Goal: Task Accomplishment & Management: Manage account settings

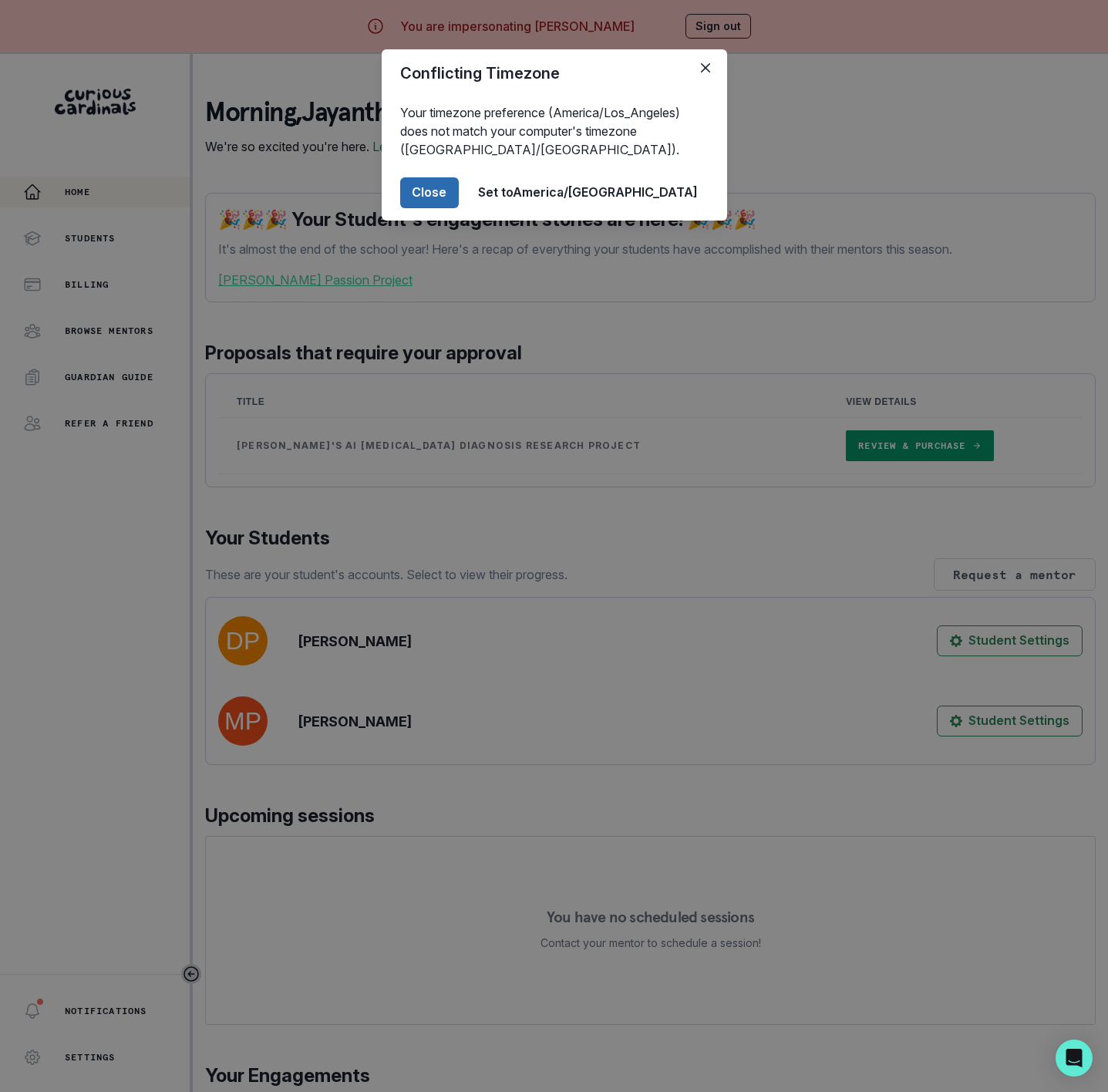
click at [459, 187] on button "Close" at bounding box center [429, 192] width 58 height 31
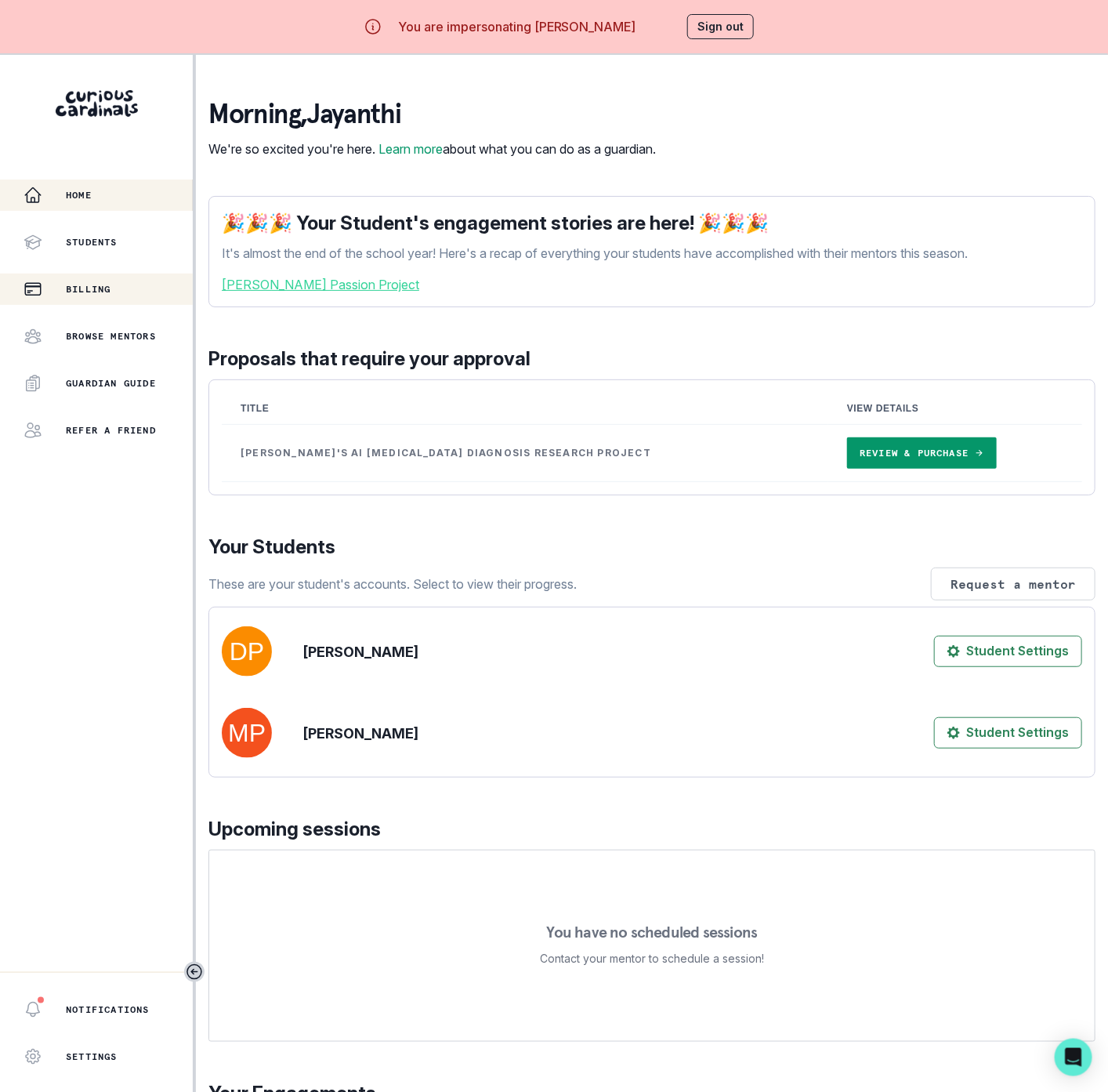
click at [103, 279] on div "Billing" at bounding box center [108, 289] width 169 height 19
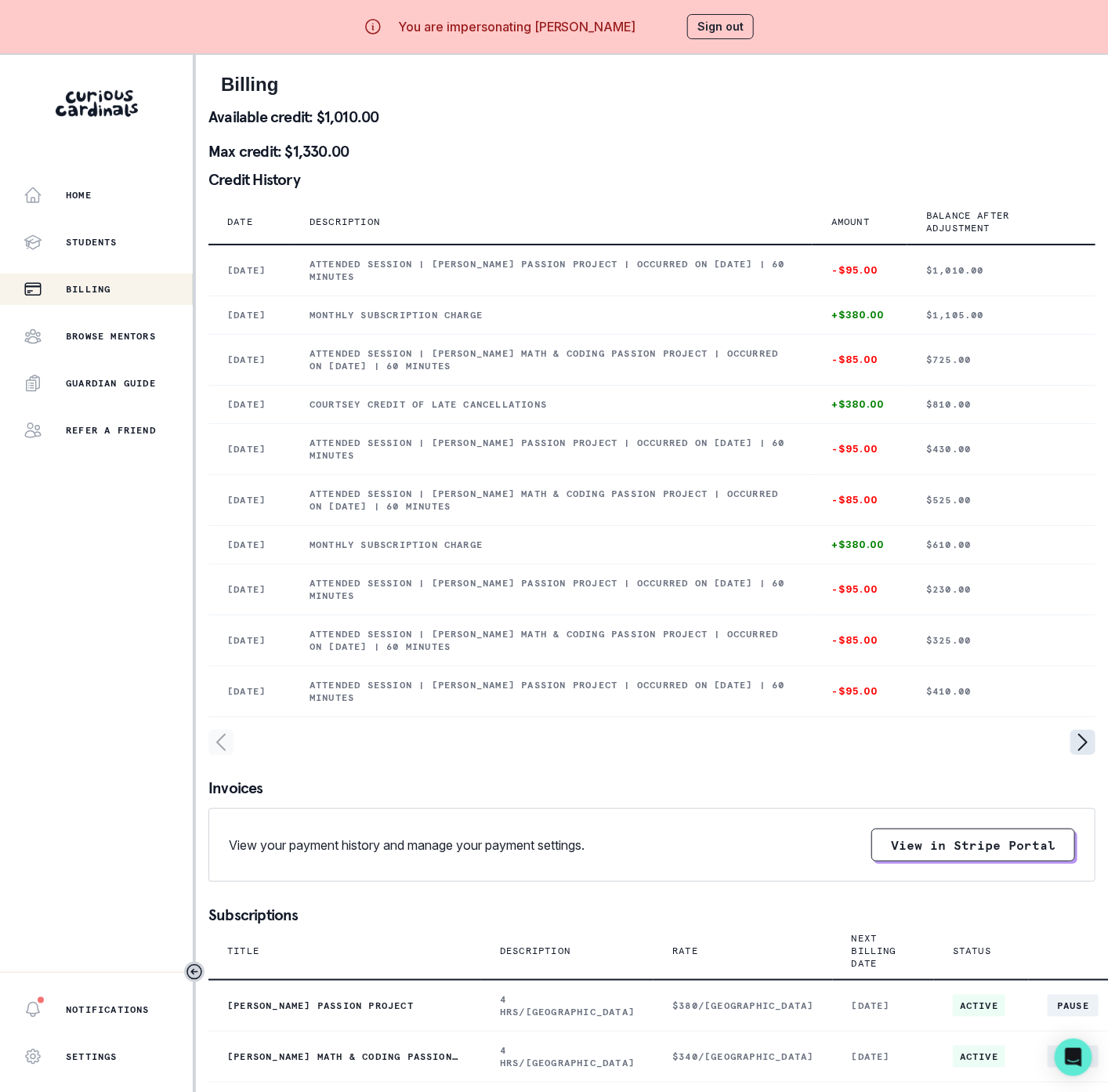
click at [1083, 754] on icon "page right" at bounding box center [1083, 742] width 25 height 25
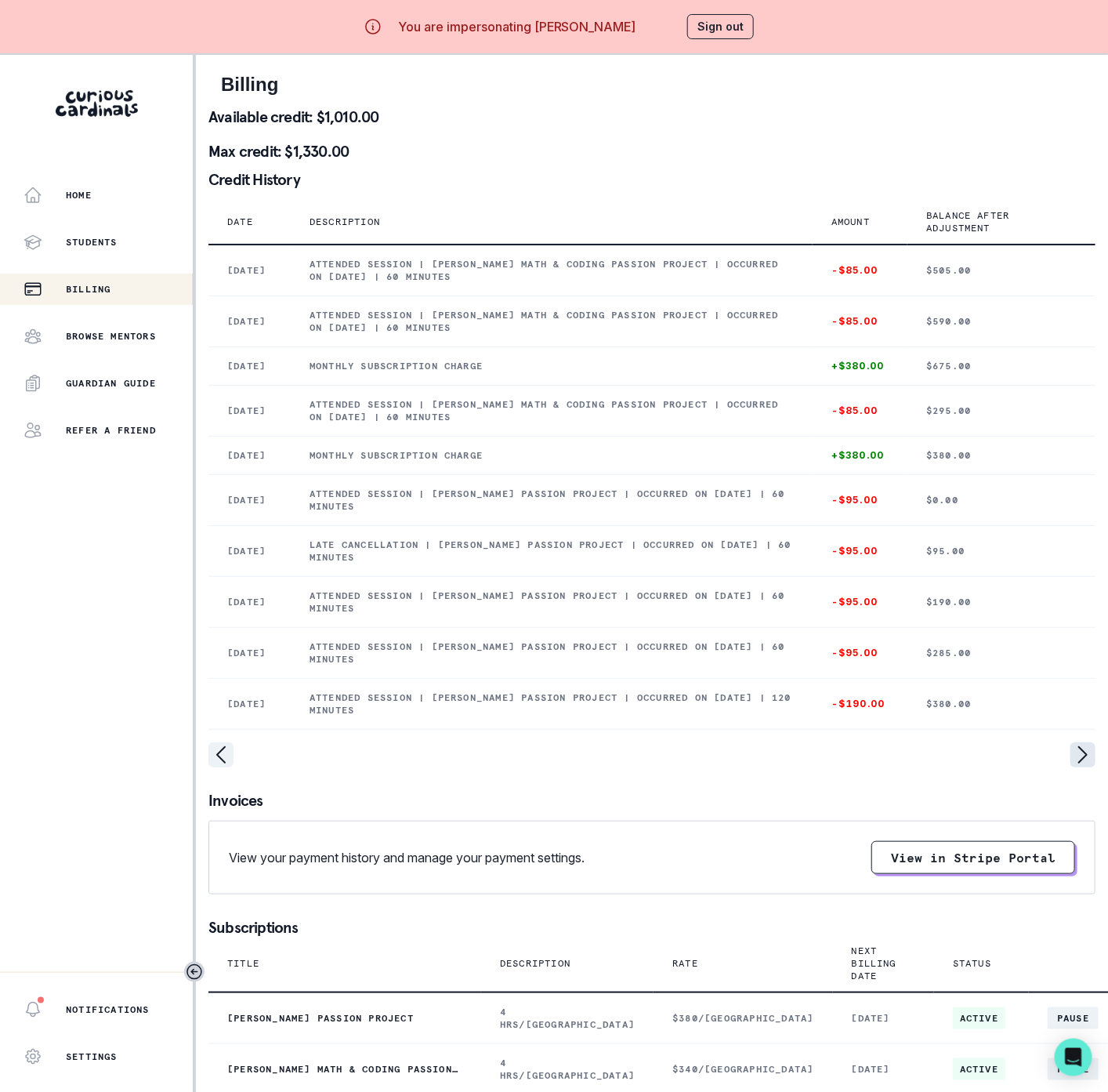
click at [1083, 768] on icon "page right" at bounding box center [1083, 754] width 25 height 25
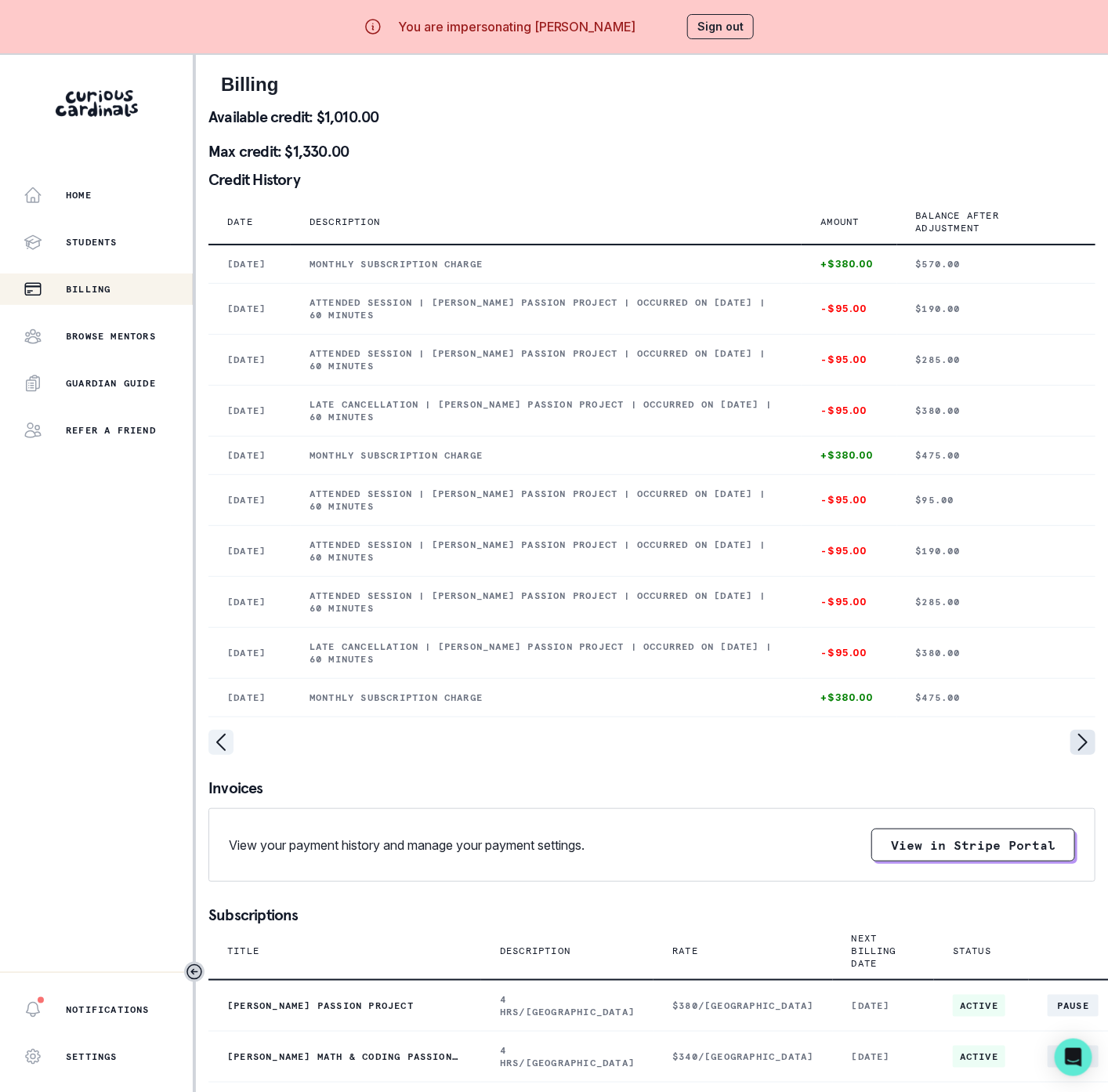
click at [1083, 754] on icon "page right" at bounding box center [1083, 742] width 25 height 25
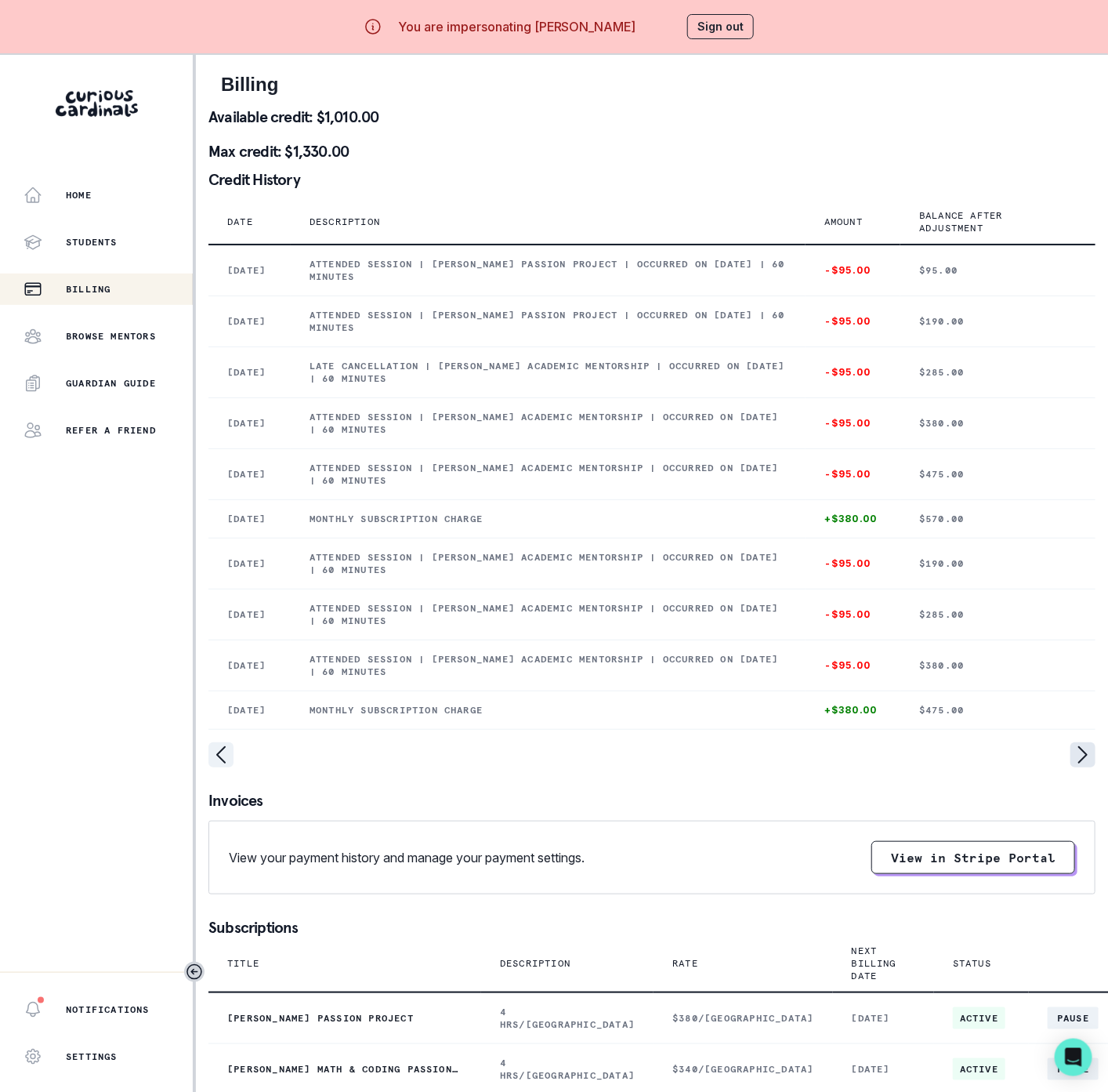
click at [1083, 768] on icon "page right" at bounding box center [1083, 754] width 25 height 25
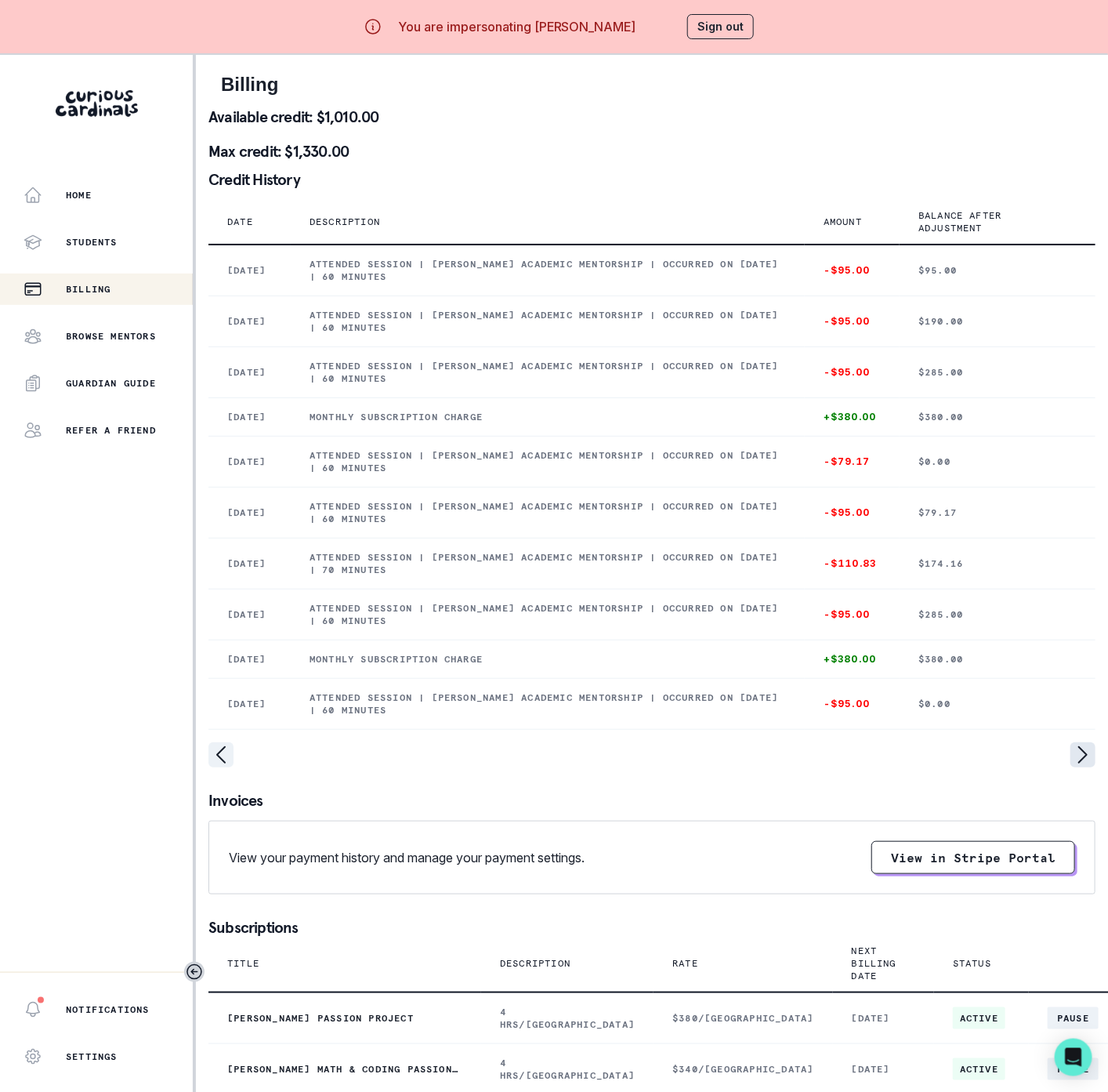
click at [1083, 768] on icon "page right" at bounding box center [1083, 754] width 25 height 25
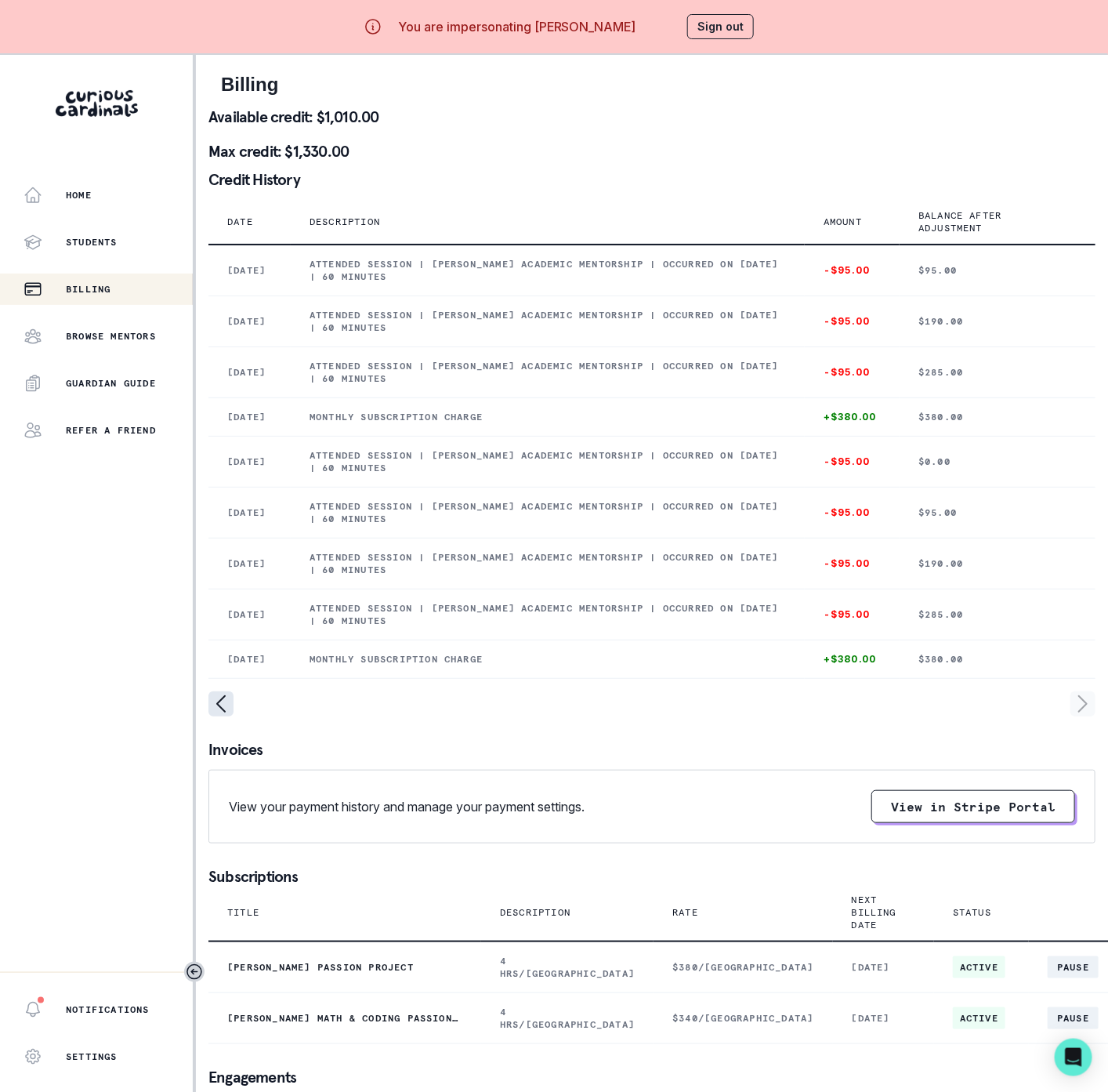
click at [223, 717] on icon "page left" at bounding box center [221, 704] width 25 height 25
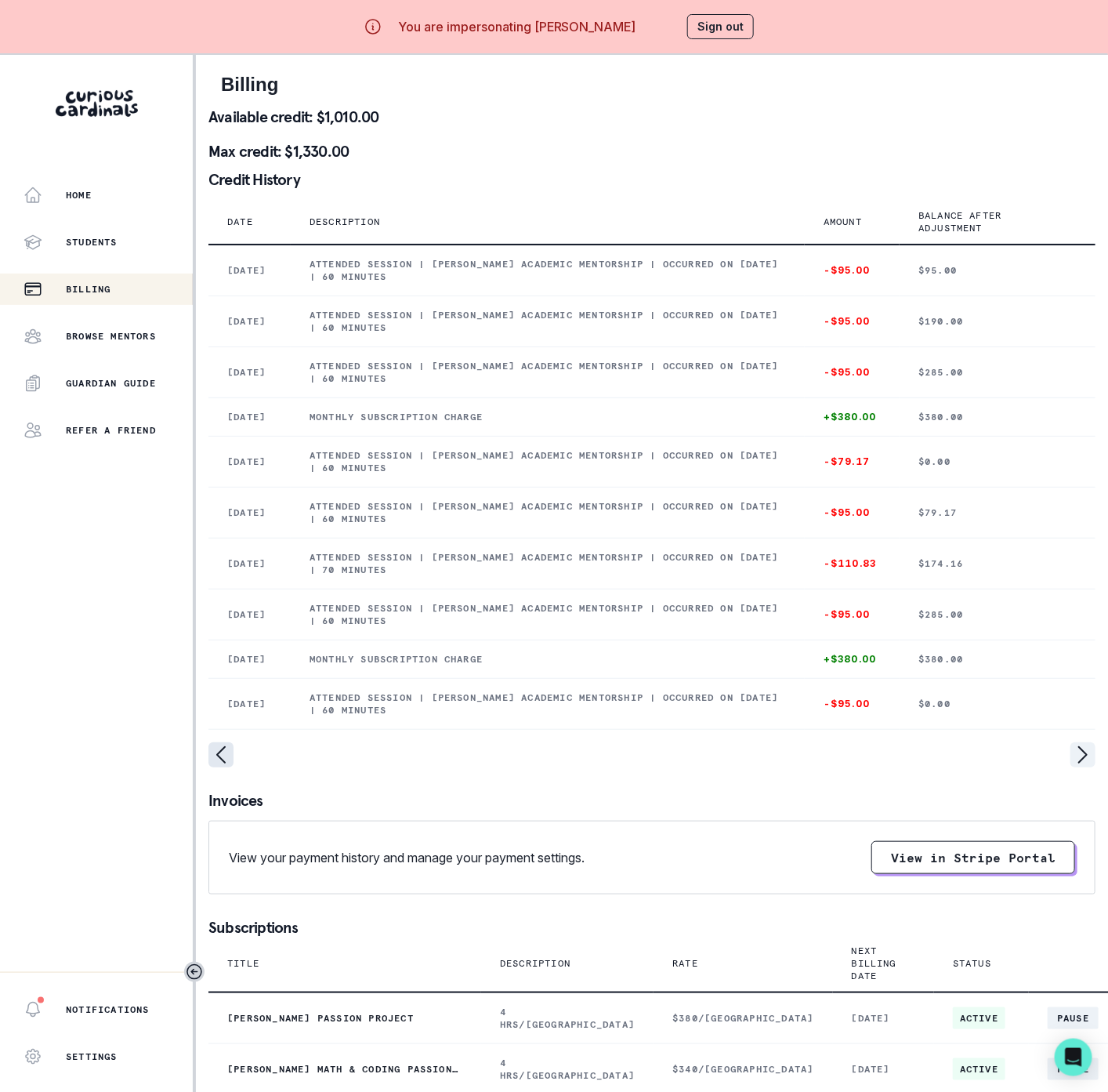
click at [223, 729] on td "[DATE]" at bounding box center [249, 704] width 82 height 51
click at [218, 768] on icon "page left" at bounding box center [221, 754] width 25 height 25
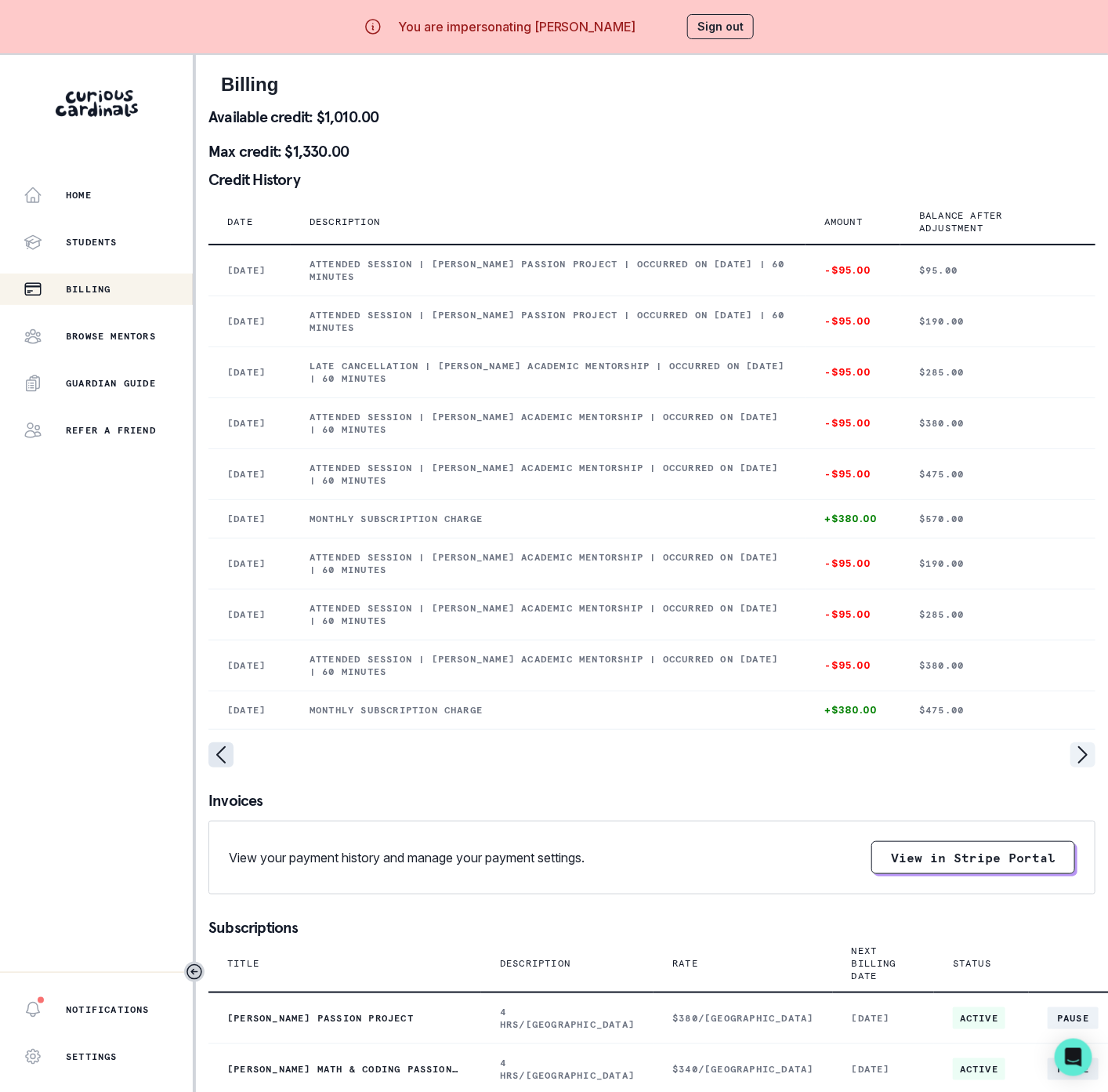
click at [218, 768] on icon "page left" at bounding box center [221, 754] width 25 height 25
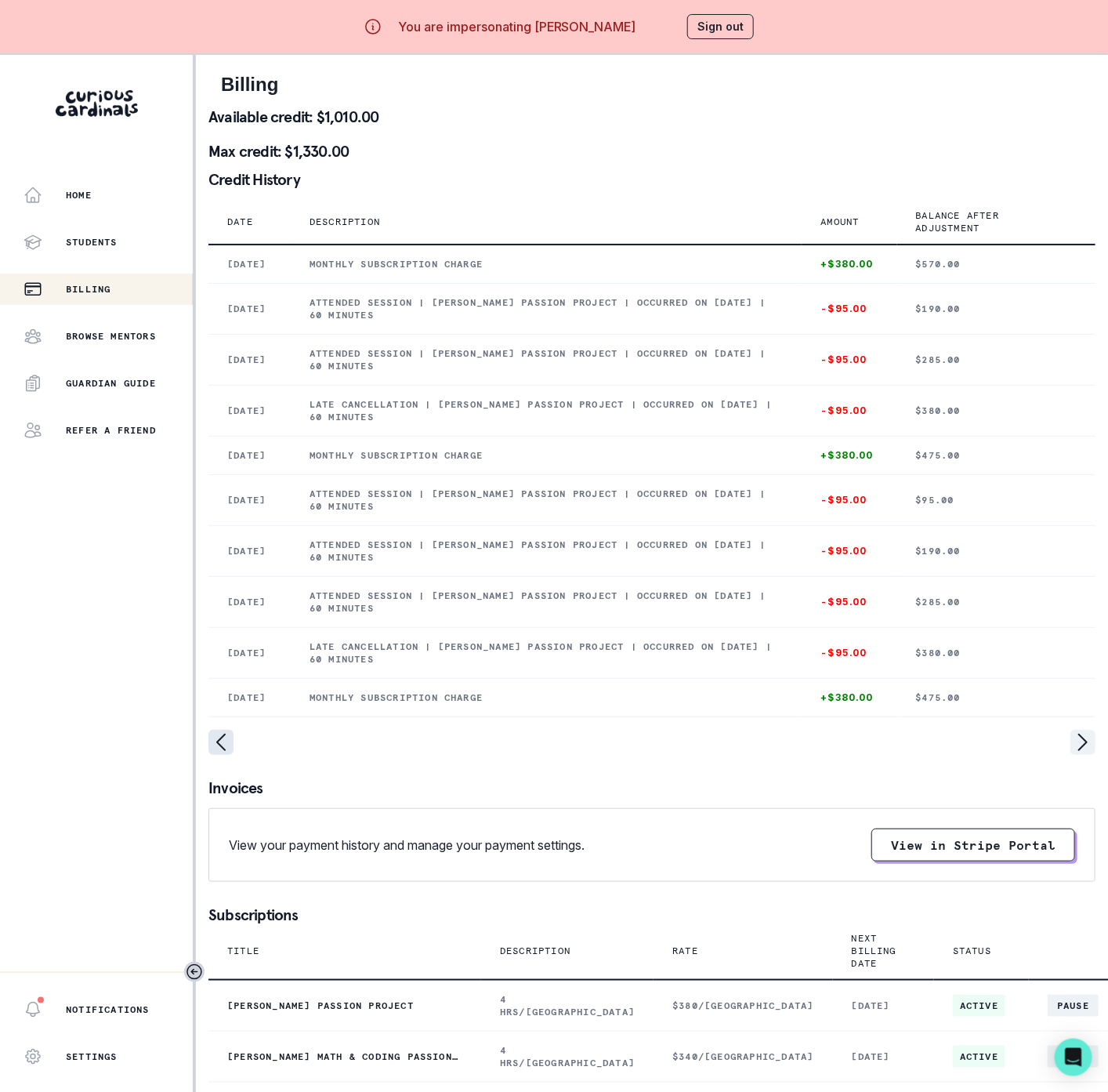
click at [218, 754] on icon "page left" at bounding box center [221, 742] width 25 height 25
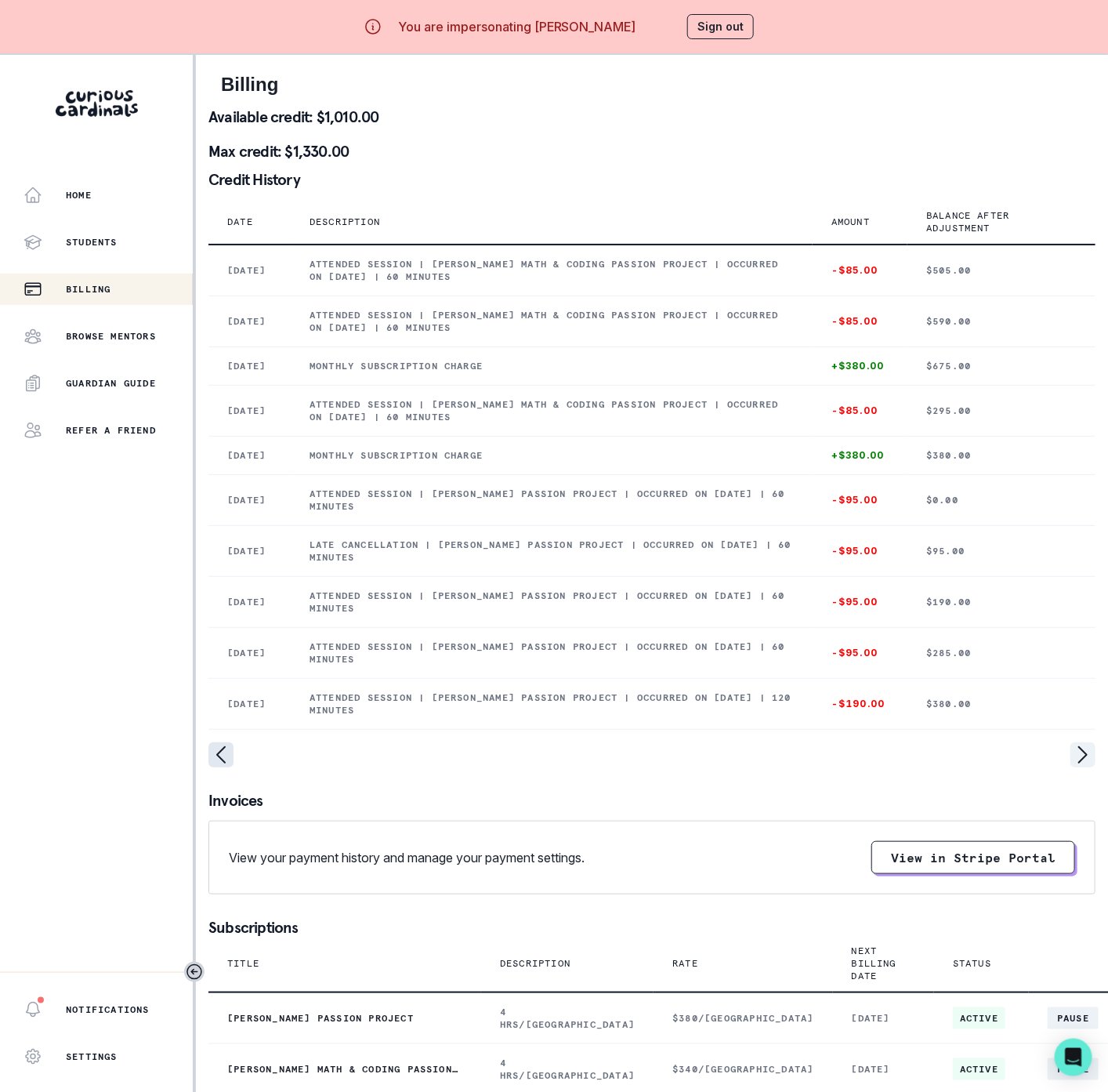
click at [218, 768] on icon "page left" at bounding box center [221, 754] width 25 height 25
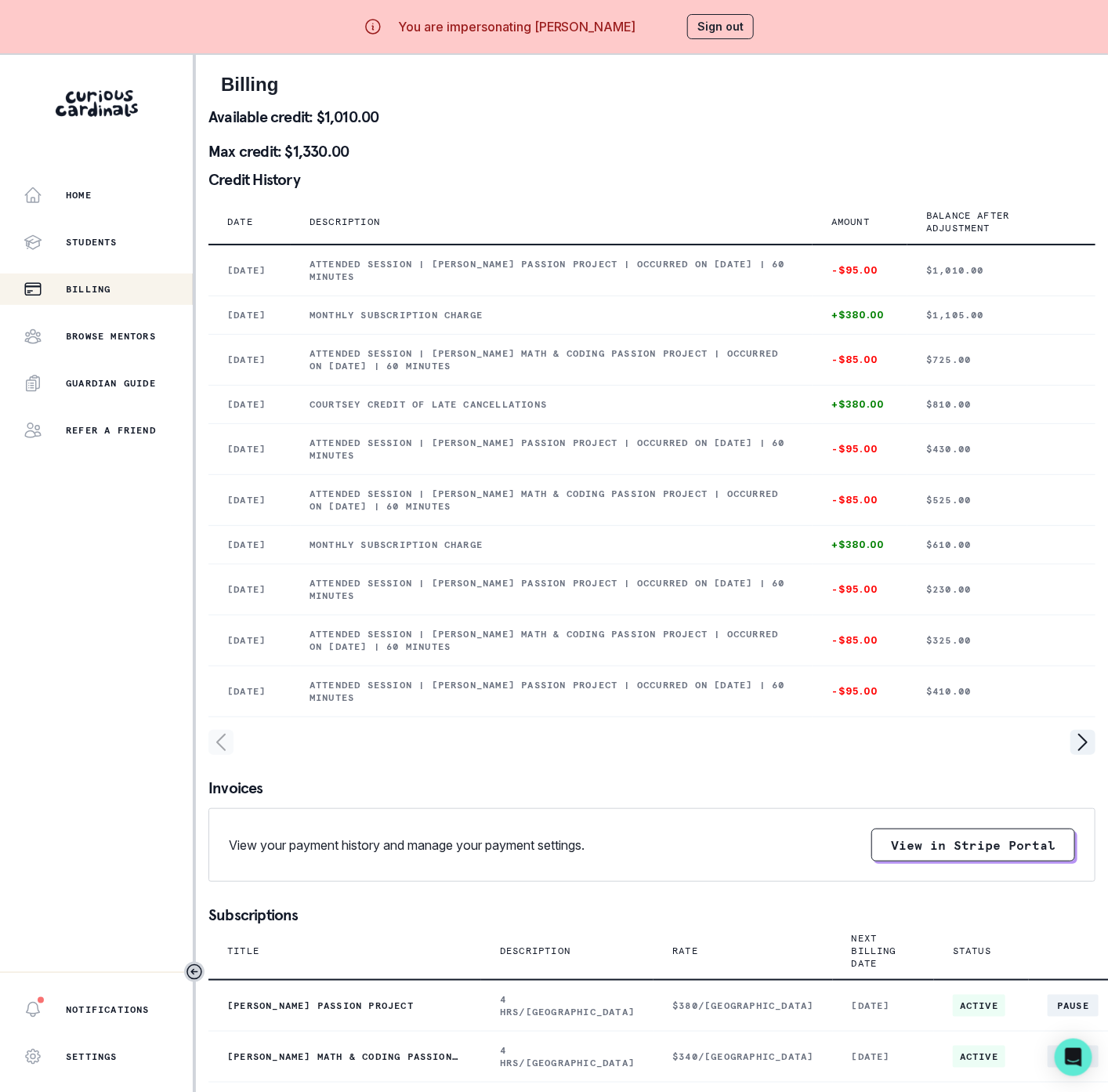
click at [218, 754] on icon "page left" at bounding box center [221, 742] width 25 height 25
drag, startPoint x: 546, startPoint y: 21, endPoint x: 645, endPoint y: 21, distance: 99.0
click at [645, 21] on div "You are impersonating [PERSON_NAME] Sign out" at bounding box center [553, 26] width 445 height 38
copy p "[PERSON_NAME]"
click at [713, 26] on button "Sign out" at bounding box center [720, 26] width 67 height 25
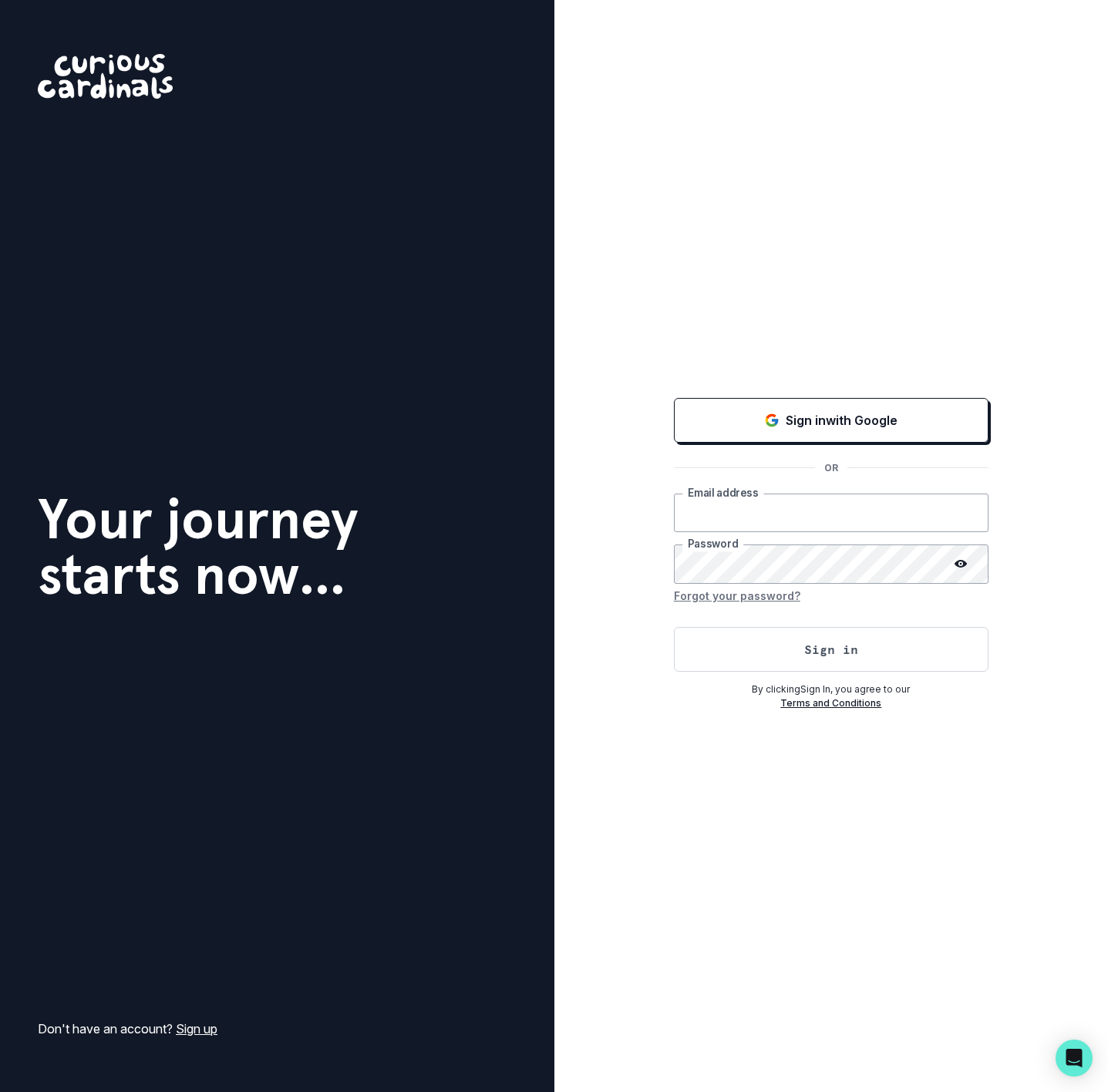
type input "[EMAIL_ADDRESS][DOMAIN_NAME]"
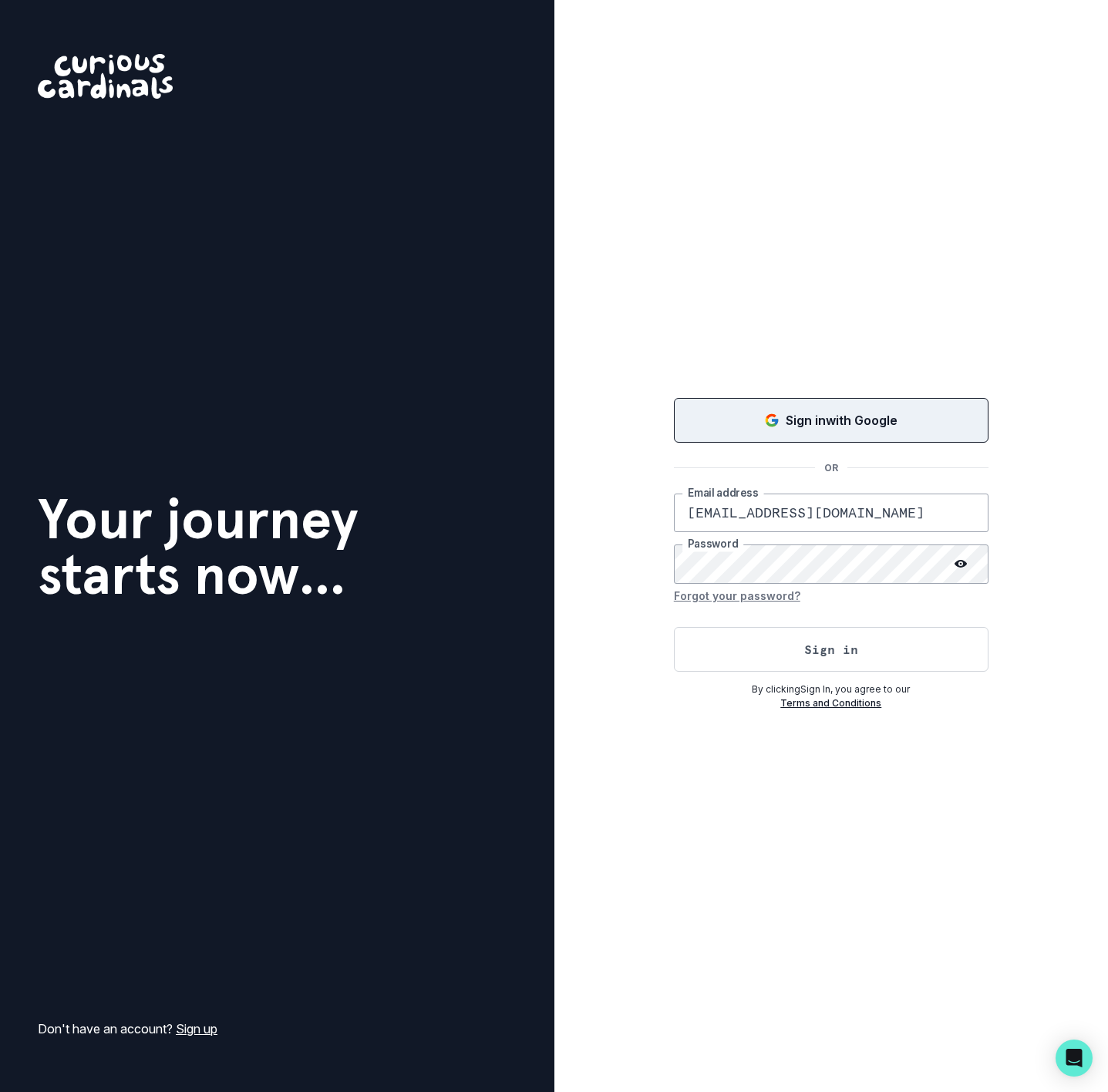
click at [786, 422] on p "Sign in with Google" at bounding box center [841, 420] width 112 height 19
